Goal: Check status: Check status

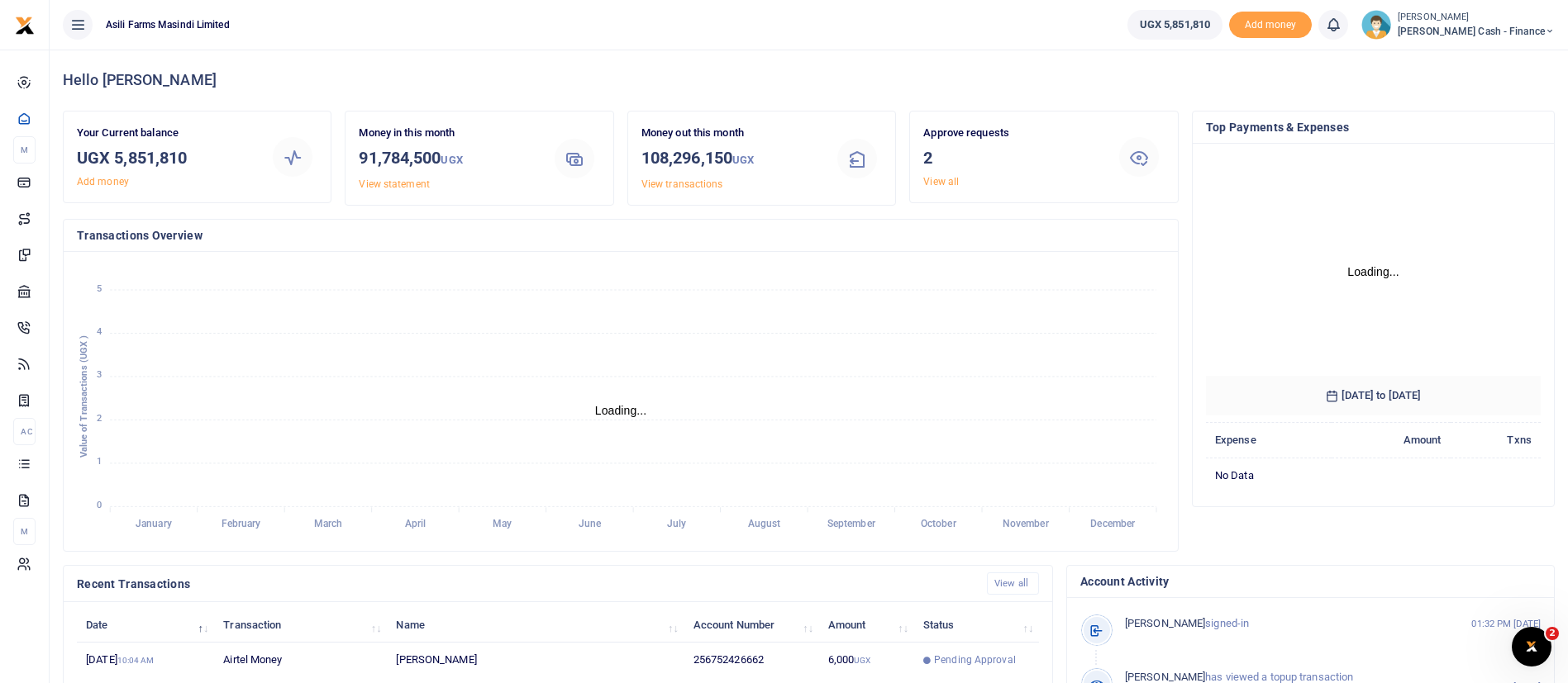
scroll to position [304, 0]
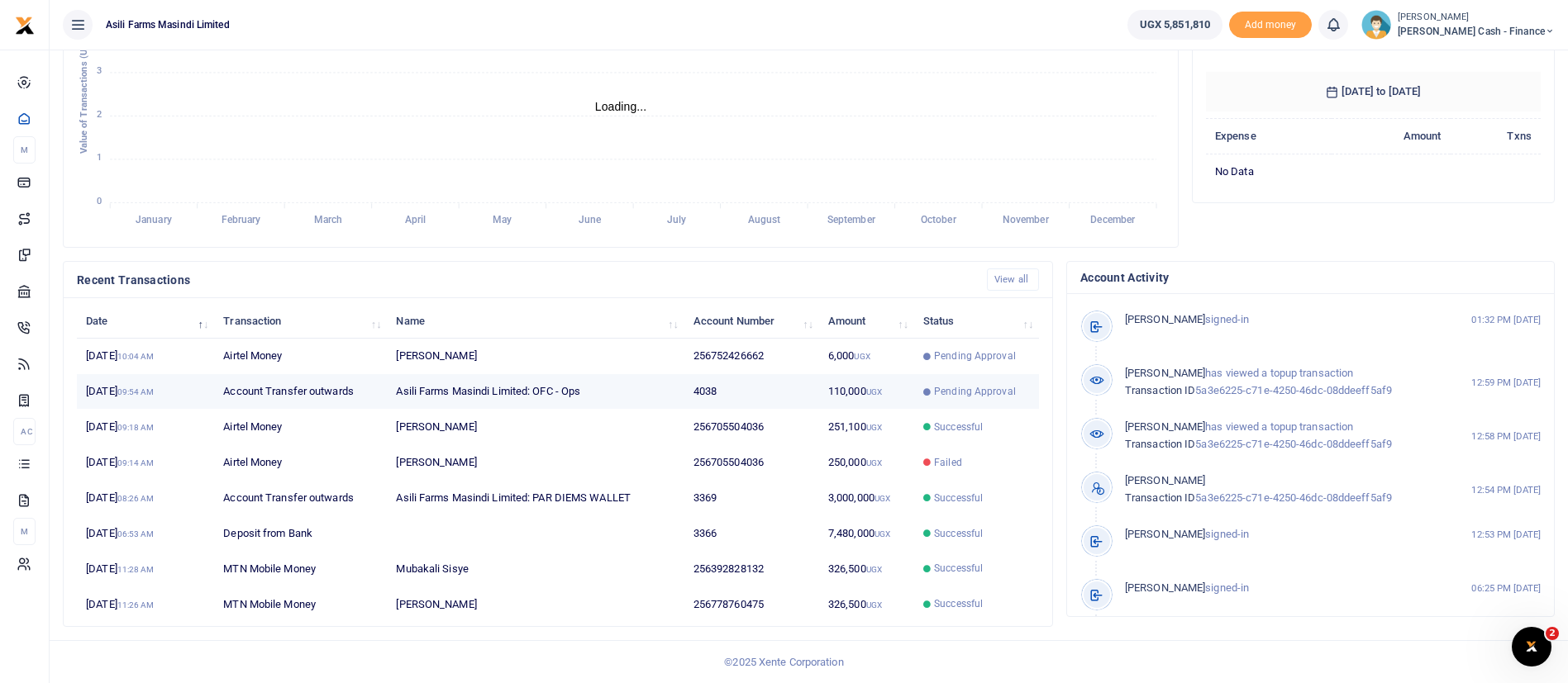
click at [947, 397] on span "Pending Approval" at bounding box center [974, 391] width 82 height 15
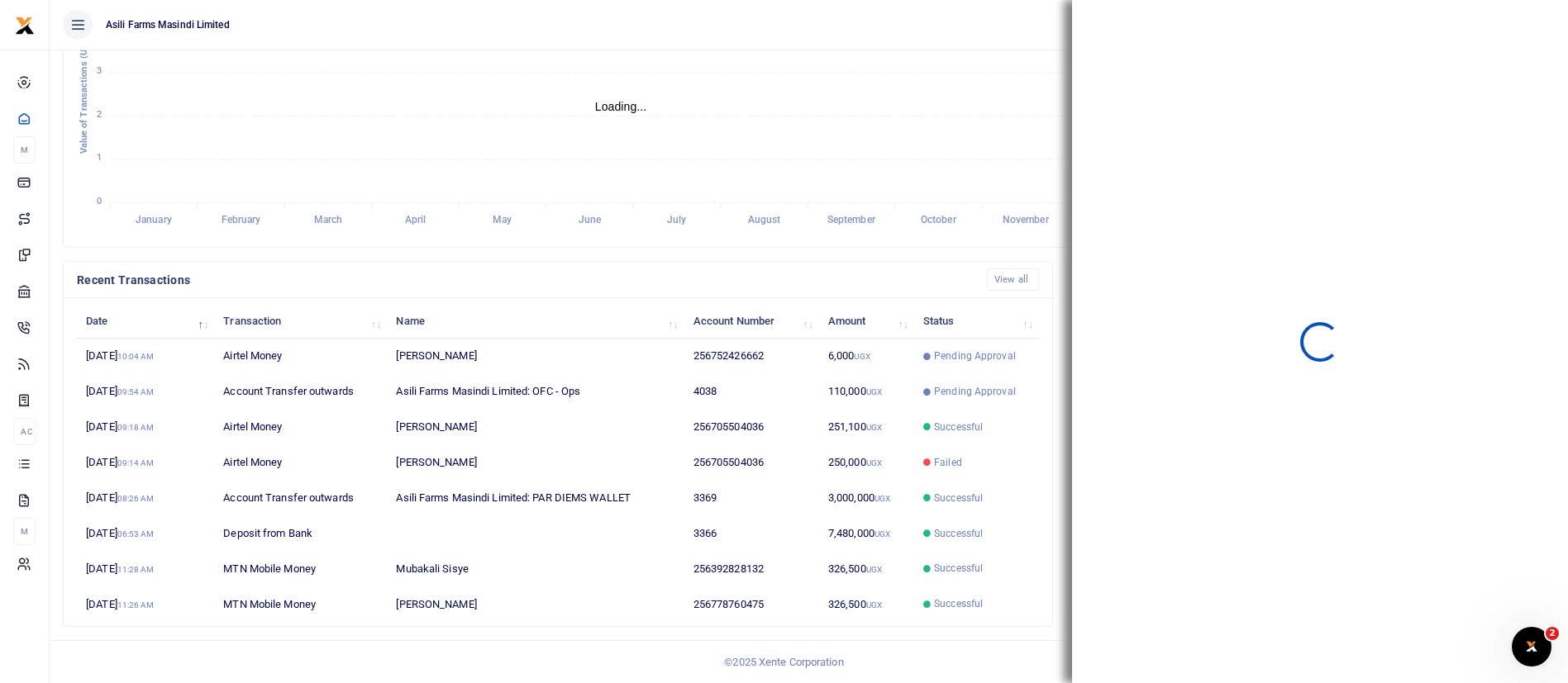
scroll to position [19, 19]
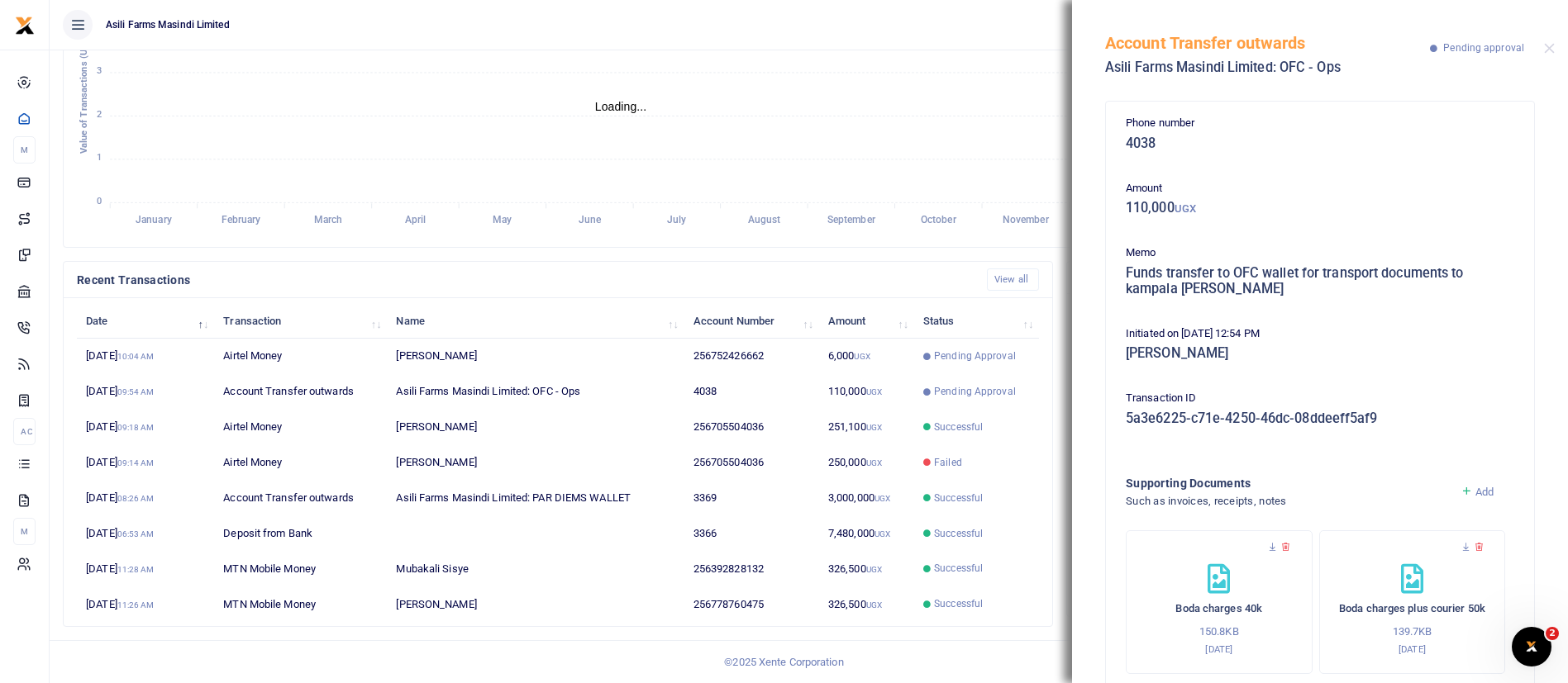
click at [1548, 545] on div "Phone number 4038 Amount 110,000 UGX Memo Funds transfer to OFC wallet for tran…" at bounding box center [1320, 387] width 496 height 592
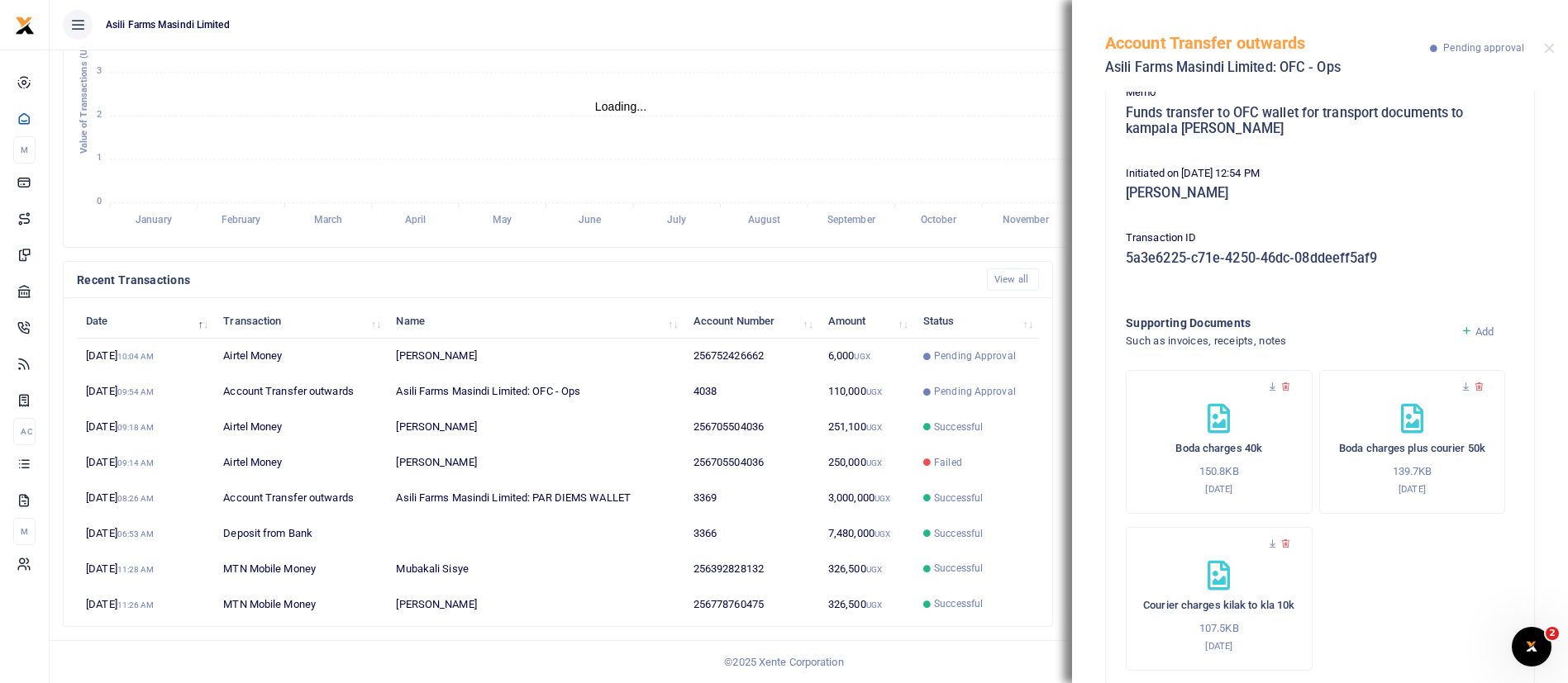
scroll to position [188, 0]
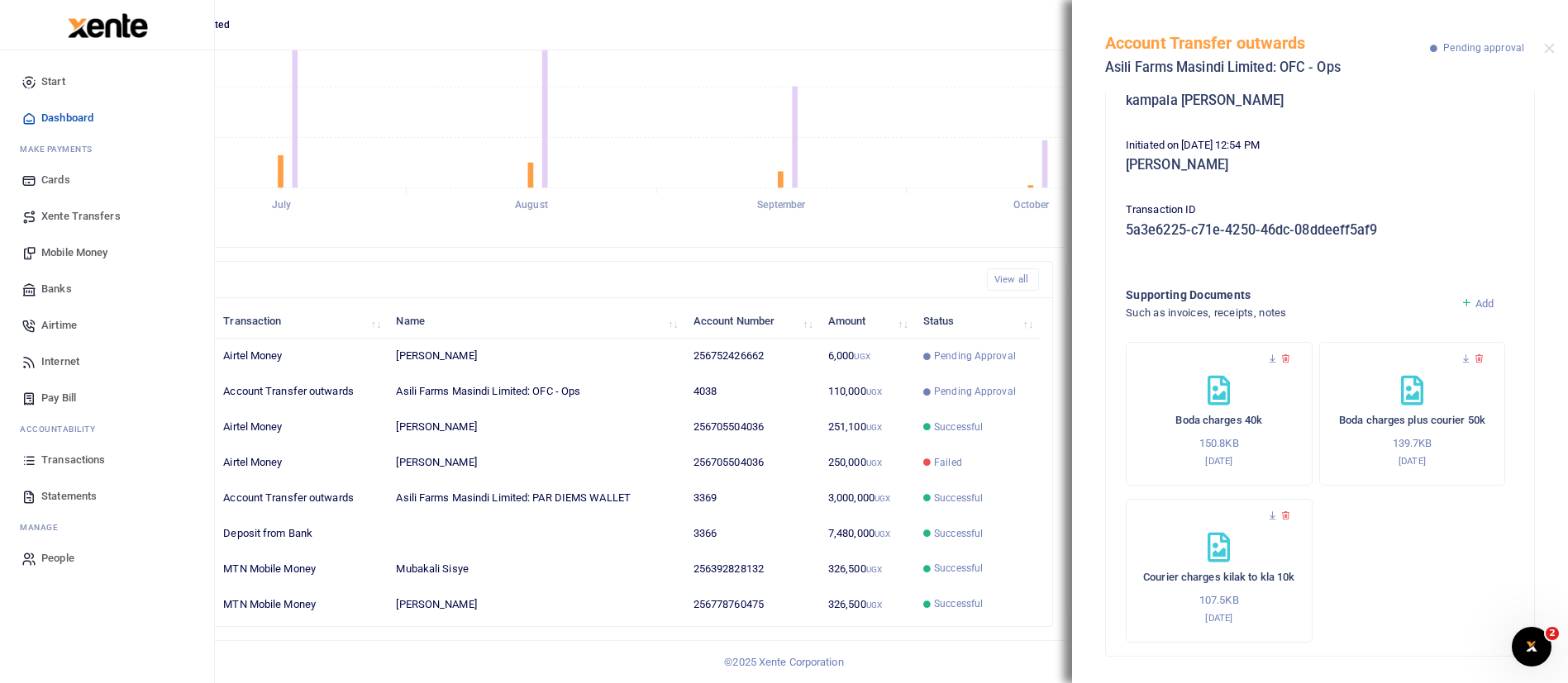
click at [83, 22] on img at bounding box center [107, 25] width 80 height 25
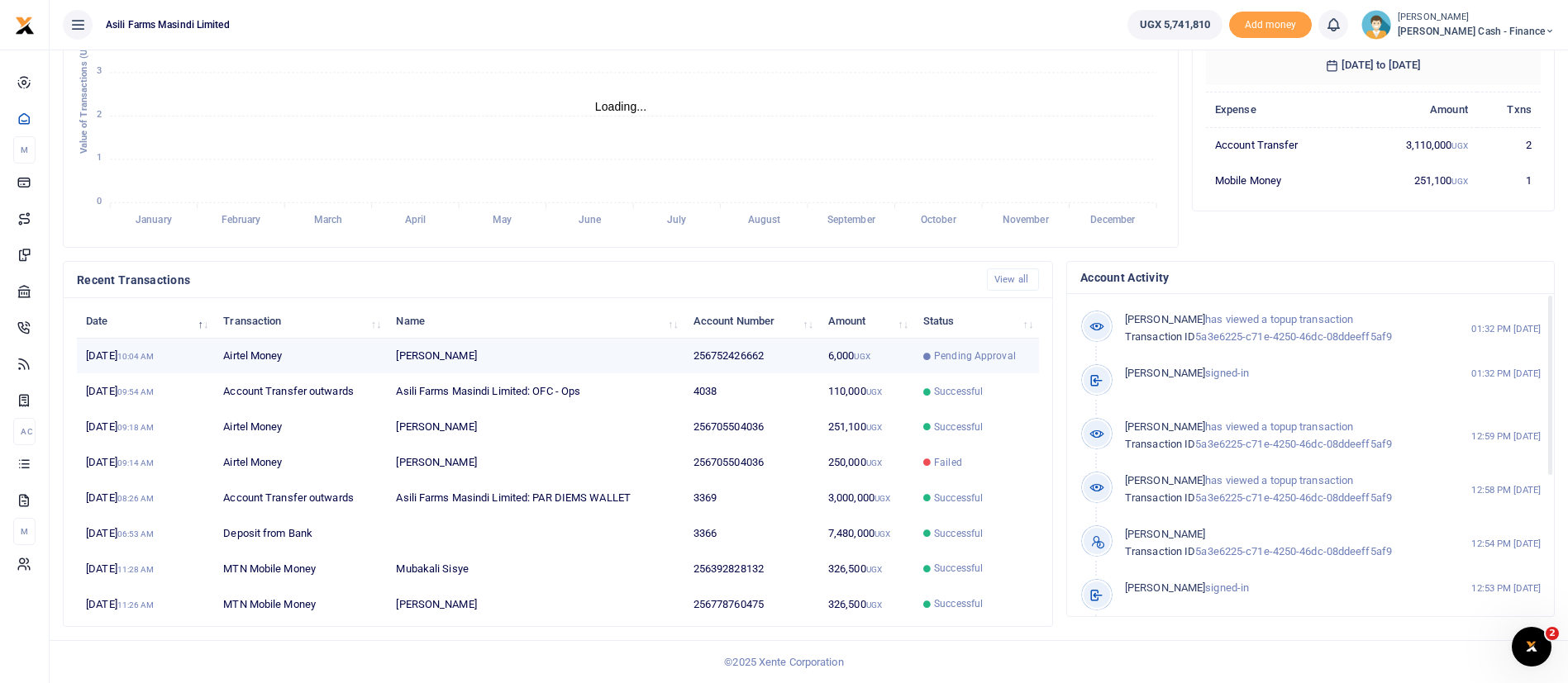
scroll to position [19, 19]
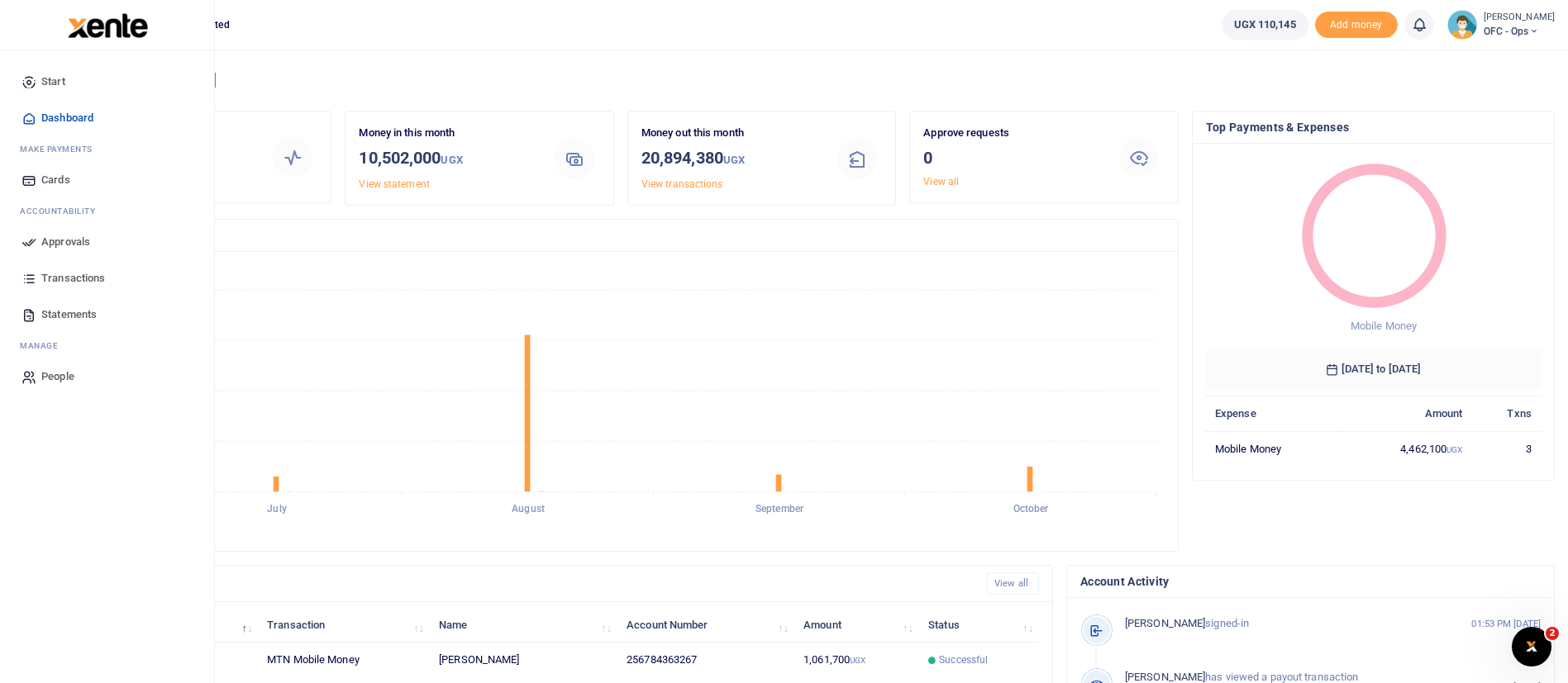
click at [129, 35] on img at bounding box center [107, 25] width 80 height 25
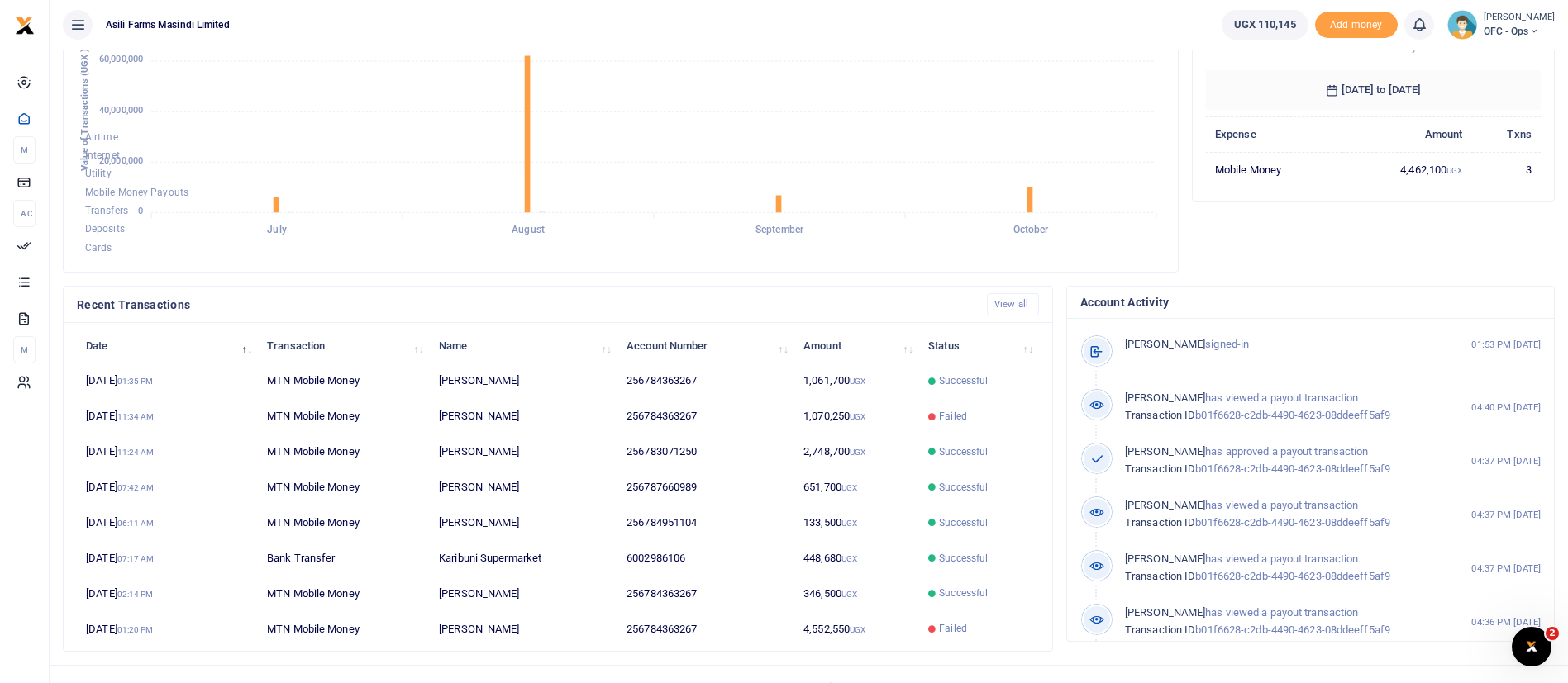
scroll to position [304, 0]
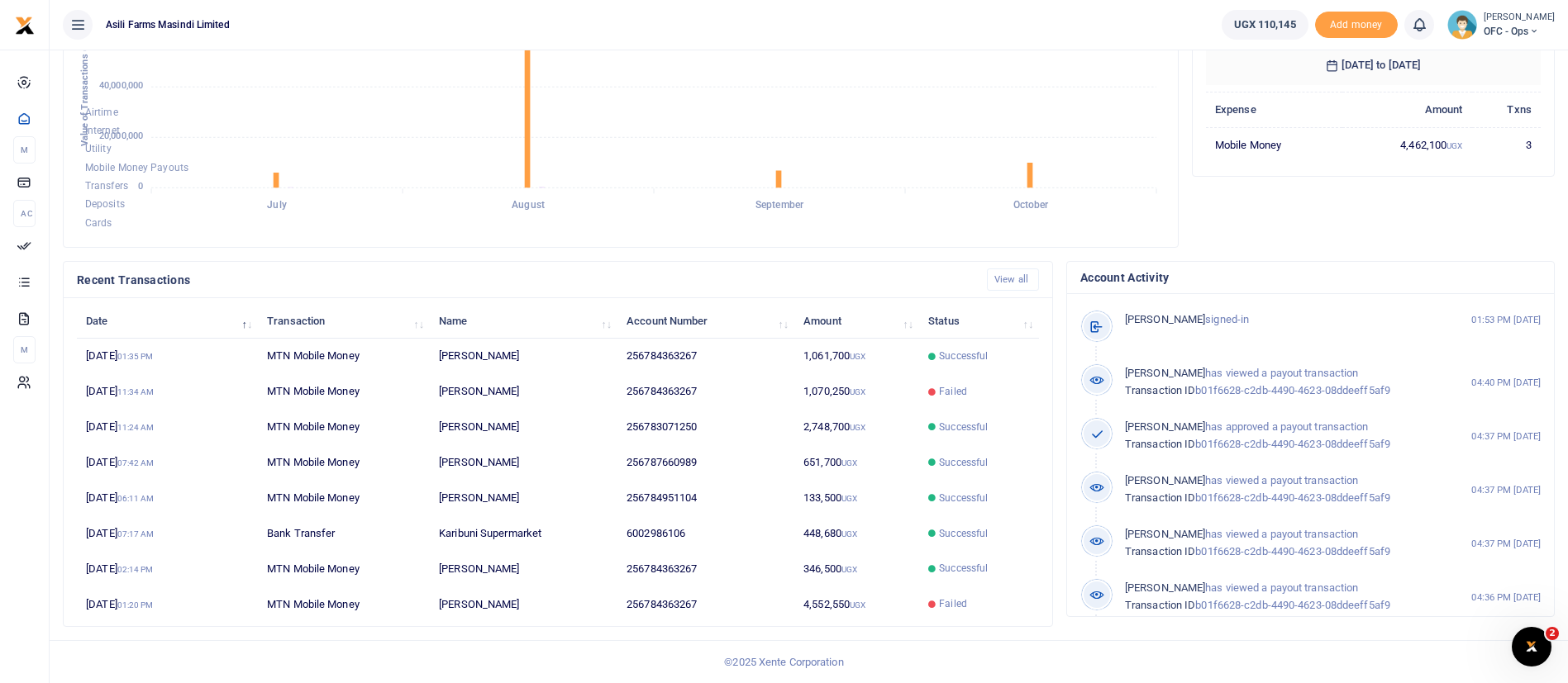
click at [1502, 20] on small "[PERSON_NAME]" at bounding box center [1519, 18] width 71 height 14
click at [1488, 51] on link "Switch accounts" at bounding box center [1505, 60] width 130 height 23
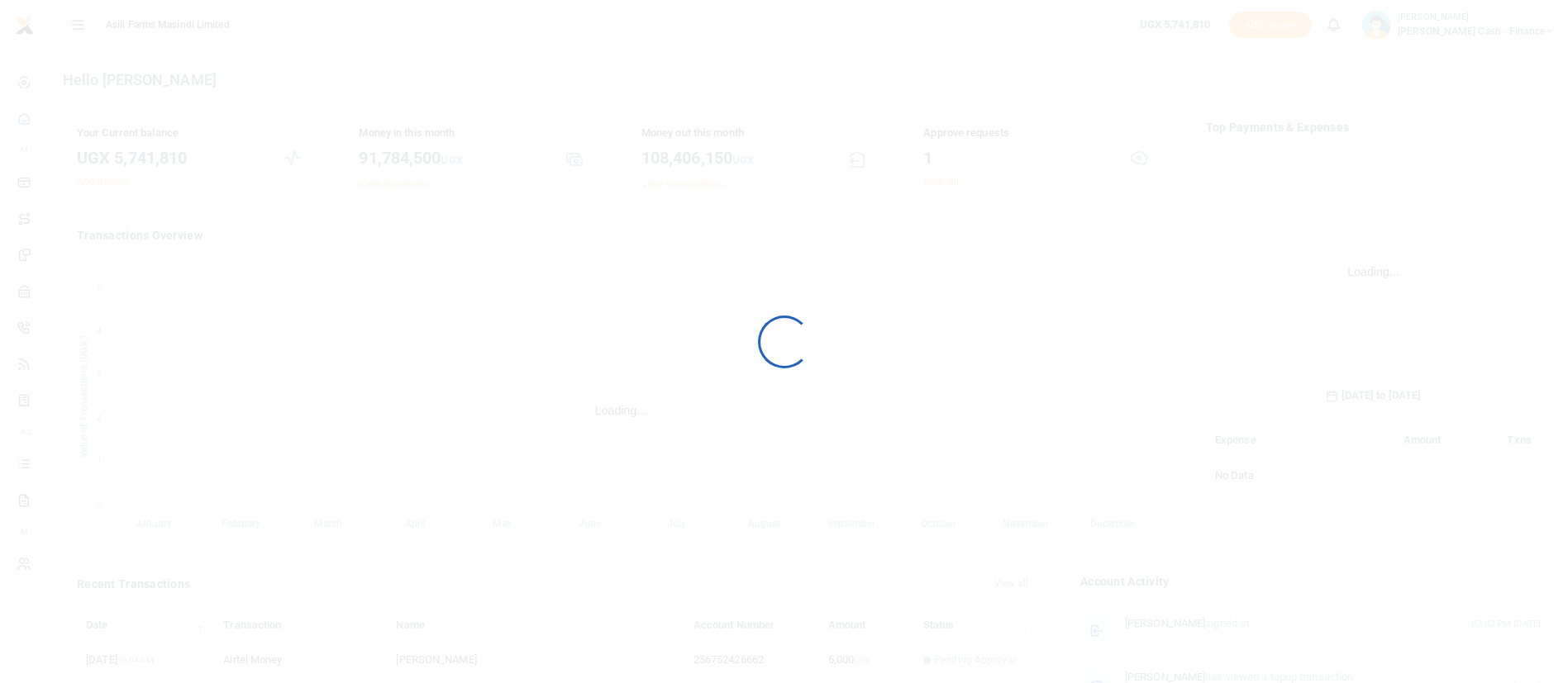
scroll to position [240, 317]
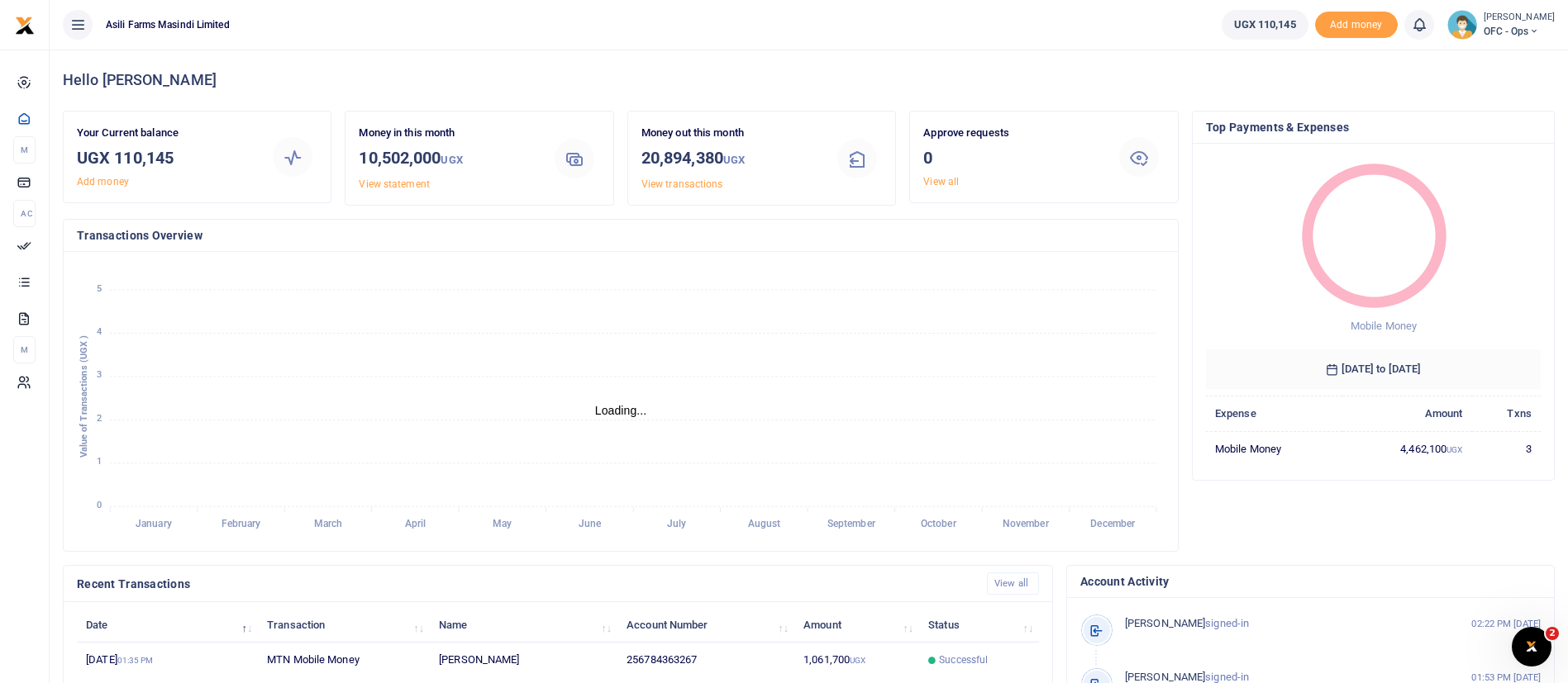
scroll to position [19, 19]
